Goal: Information Seeking & Learning: Learn about a topic

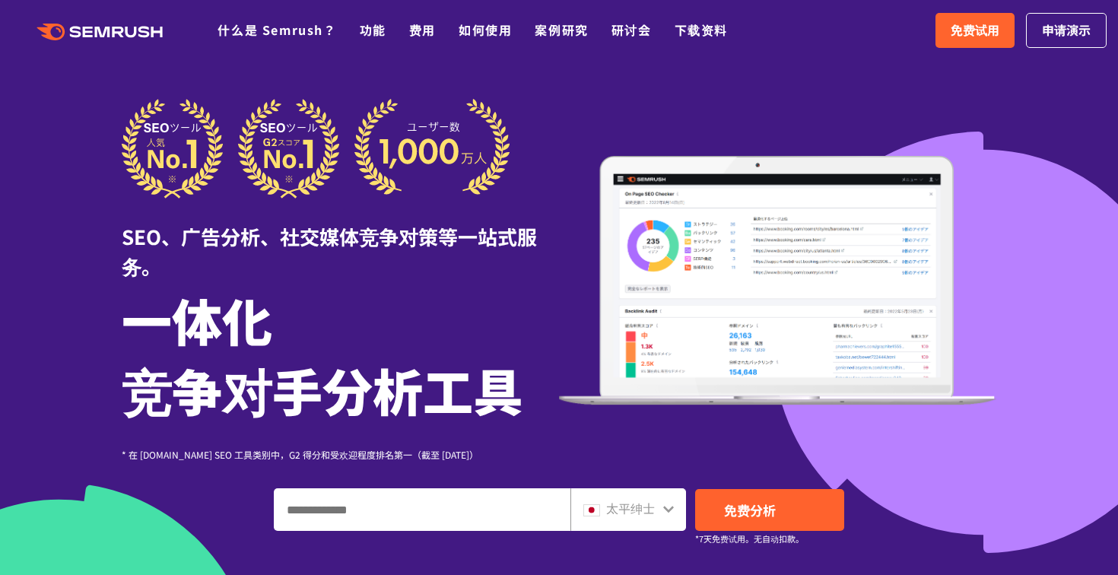
click at [531, 334] on h1 "一体化 竞争对手分析工具" at bounding box center [340, 354] width 437 height 140
click at [645, 501] on font "太平绅士" at bounding box center [630, 508] width 49 height 18
click at [632, 511] on font "太平绅士" at bounding box center [630, 508] width 49 height 18
click at [662, 507] on icon at bounding box center [668, 509] width 12 height 12
click at [675, 507] on div "太平绅士" at bounding box center [628, 509] width 116 height 43
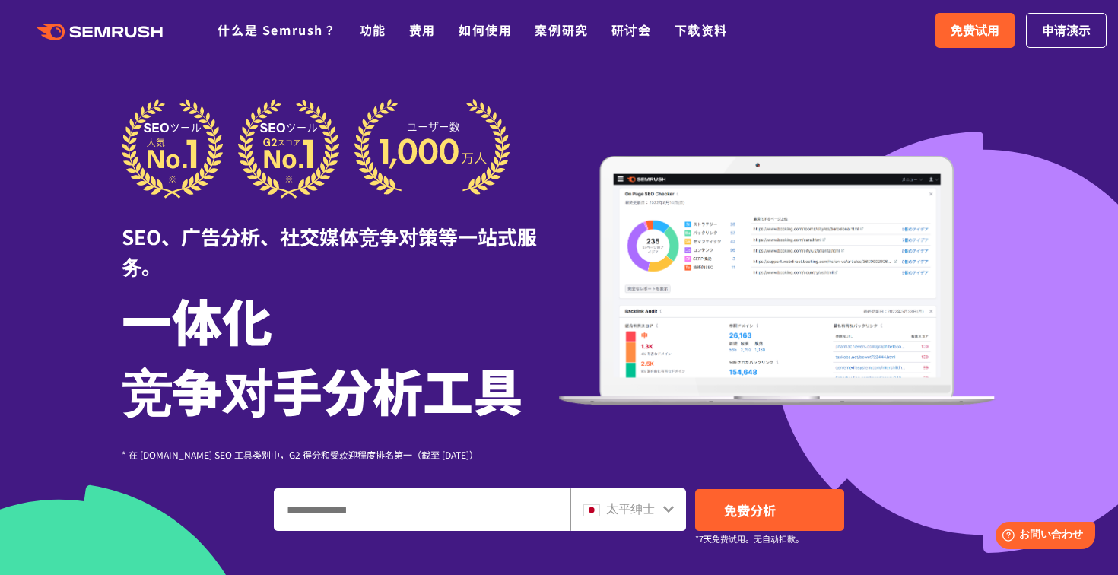
click at [503, 522] on input "输入域名、关键字或 URL" at bounding box center [421, 509] width 295 height 41
click at [507, 509] on input "输入域名、关键字或 URL" at bounding box center [421, 509] width 295 height 41
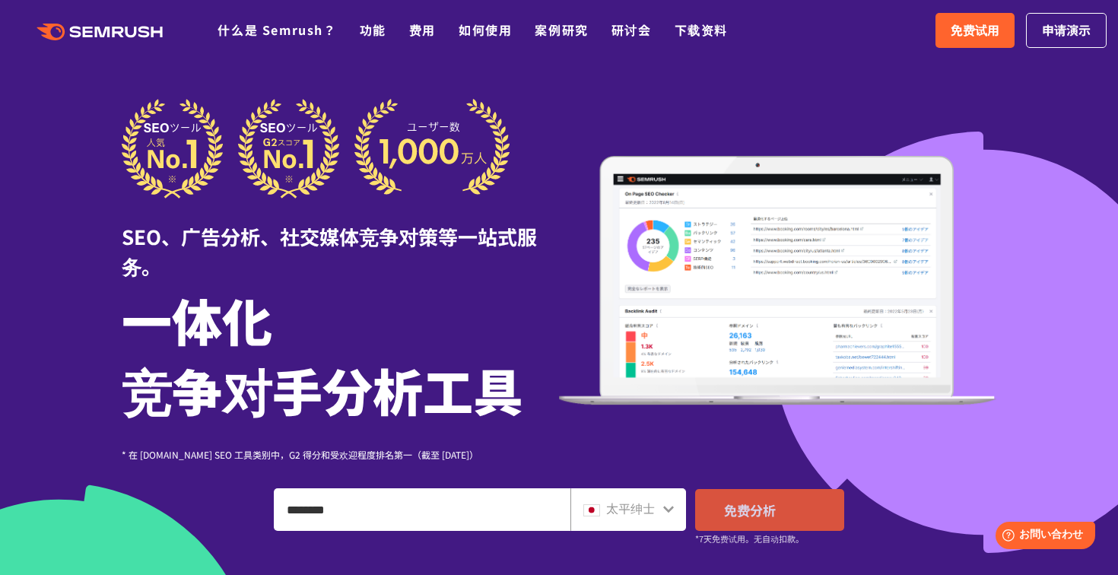
type input "********"
click at [778, 506] on link "免费分析" at bounding box center [769, 510] width 149 height 42
